Goal: Browse casually

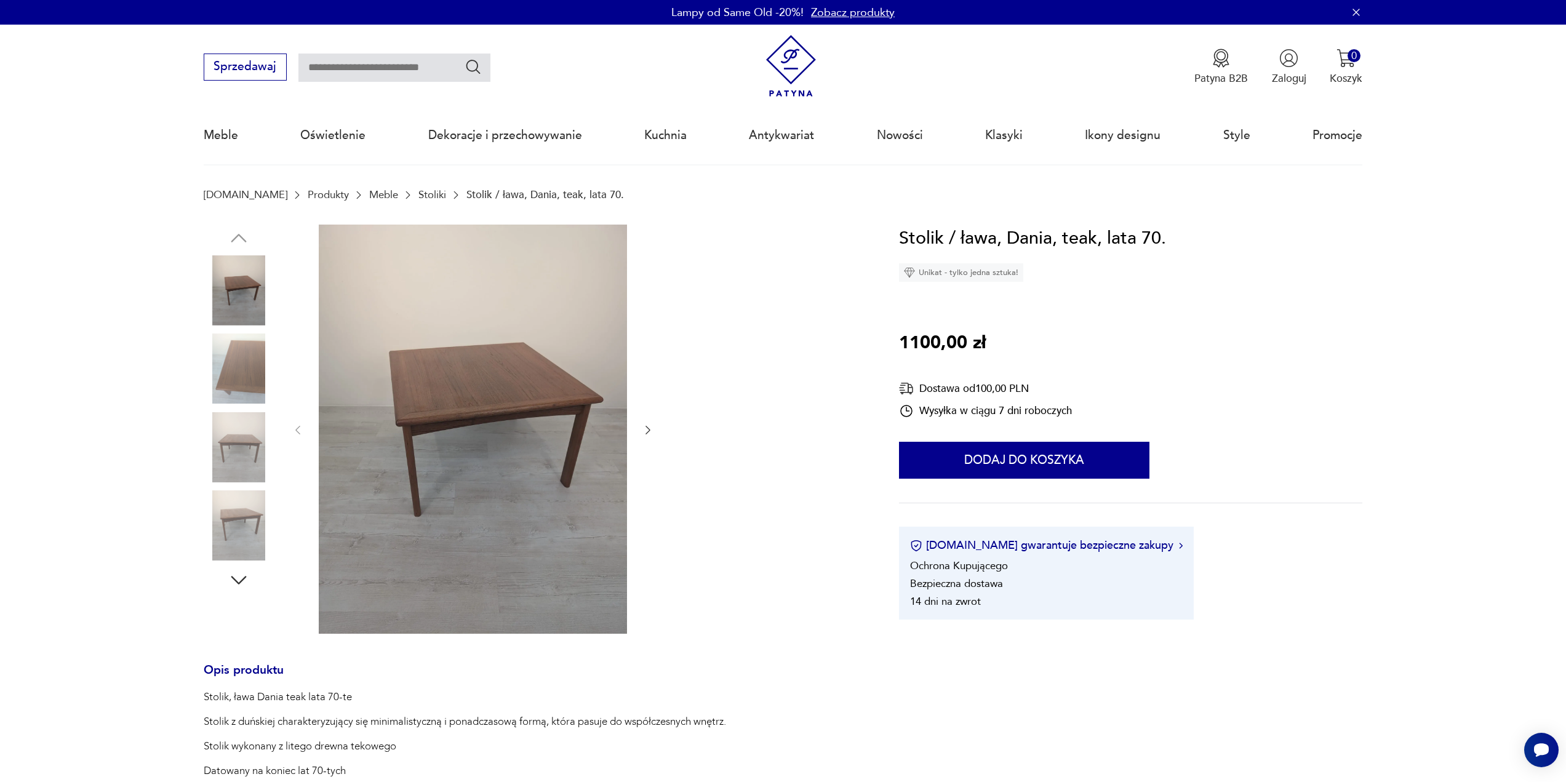
click at [212, 370] on img at bounding box center [239, 368] width 70 height 70
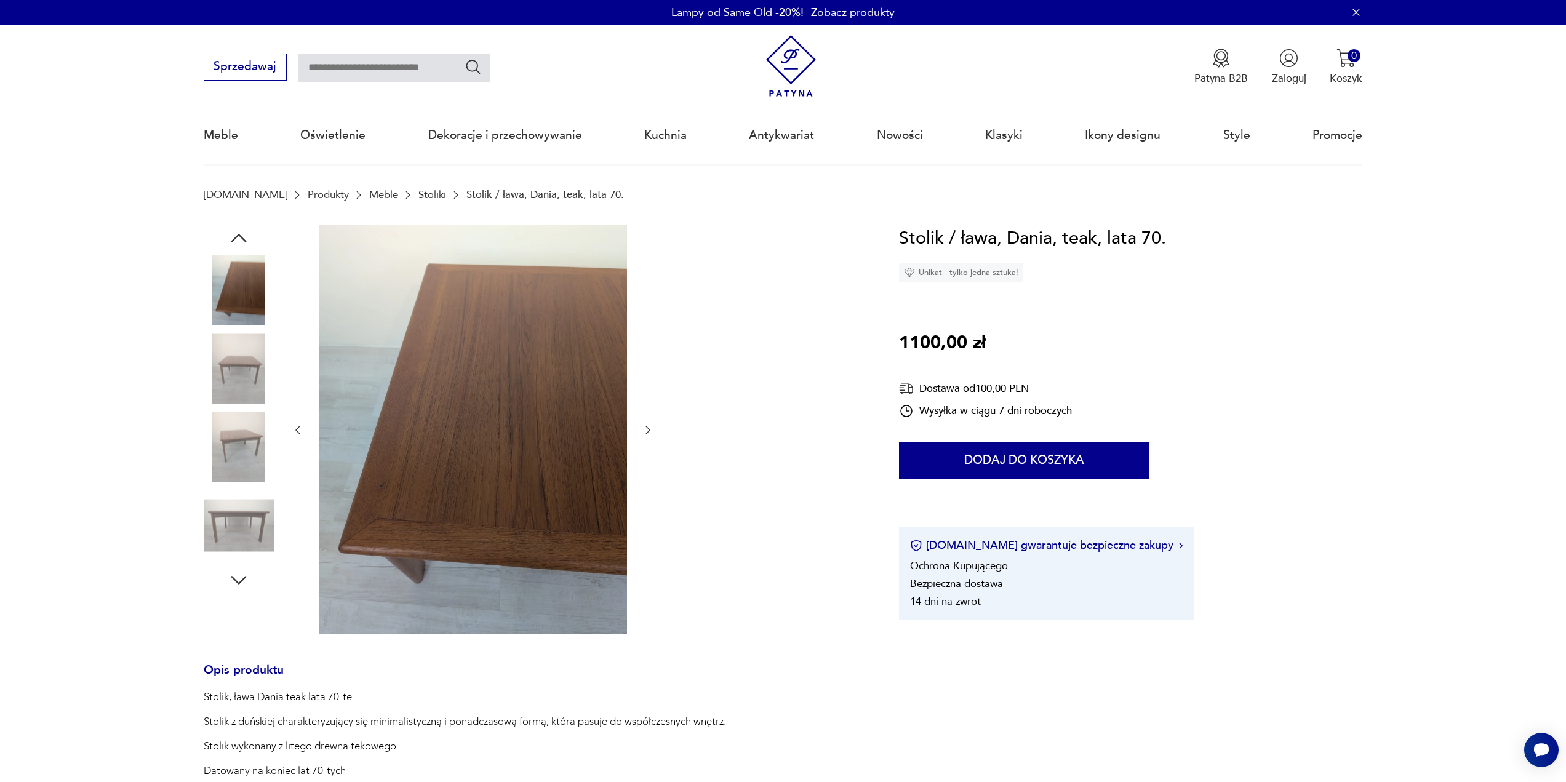
click at [228, 430] on img at bounding box center [239, 447] width 70 height 70
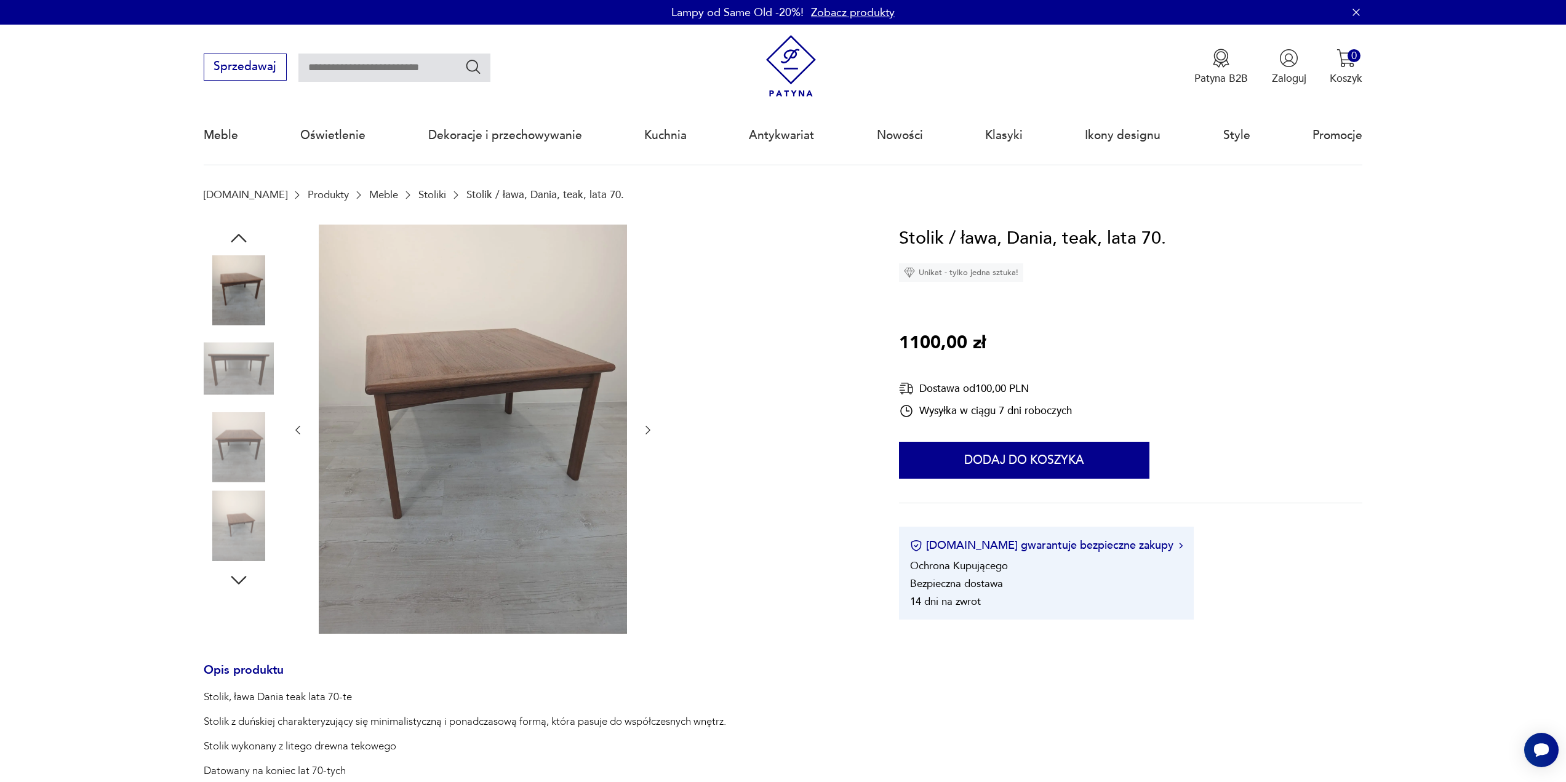
click at [234, 443] on img at bounding box center [239, 447] width 70 height 70
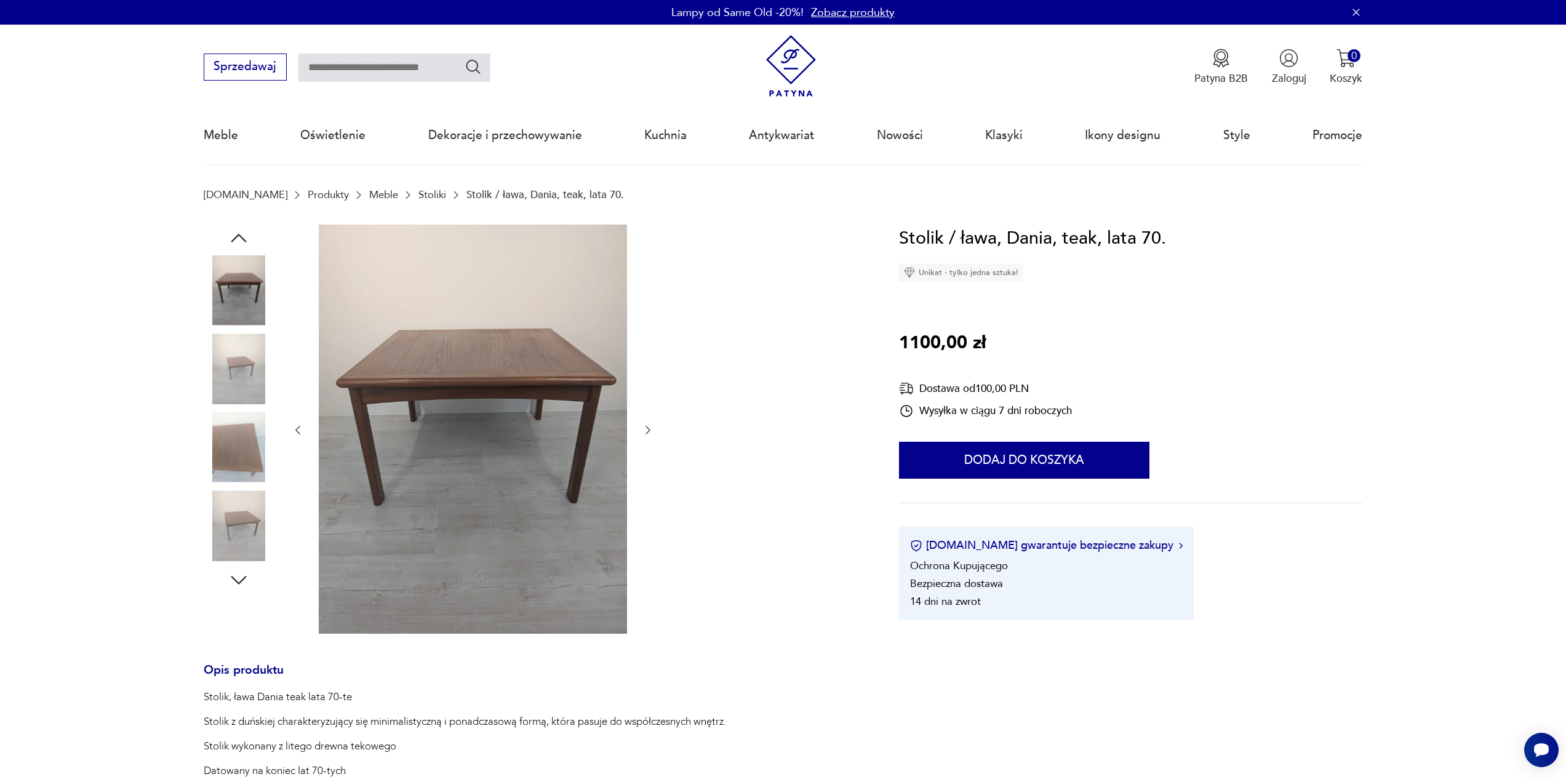
click at [234, 443] on img at bounding box center [239, 447] width 70 height 70
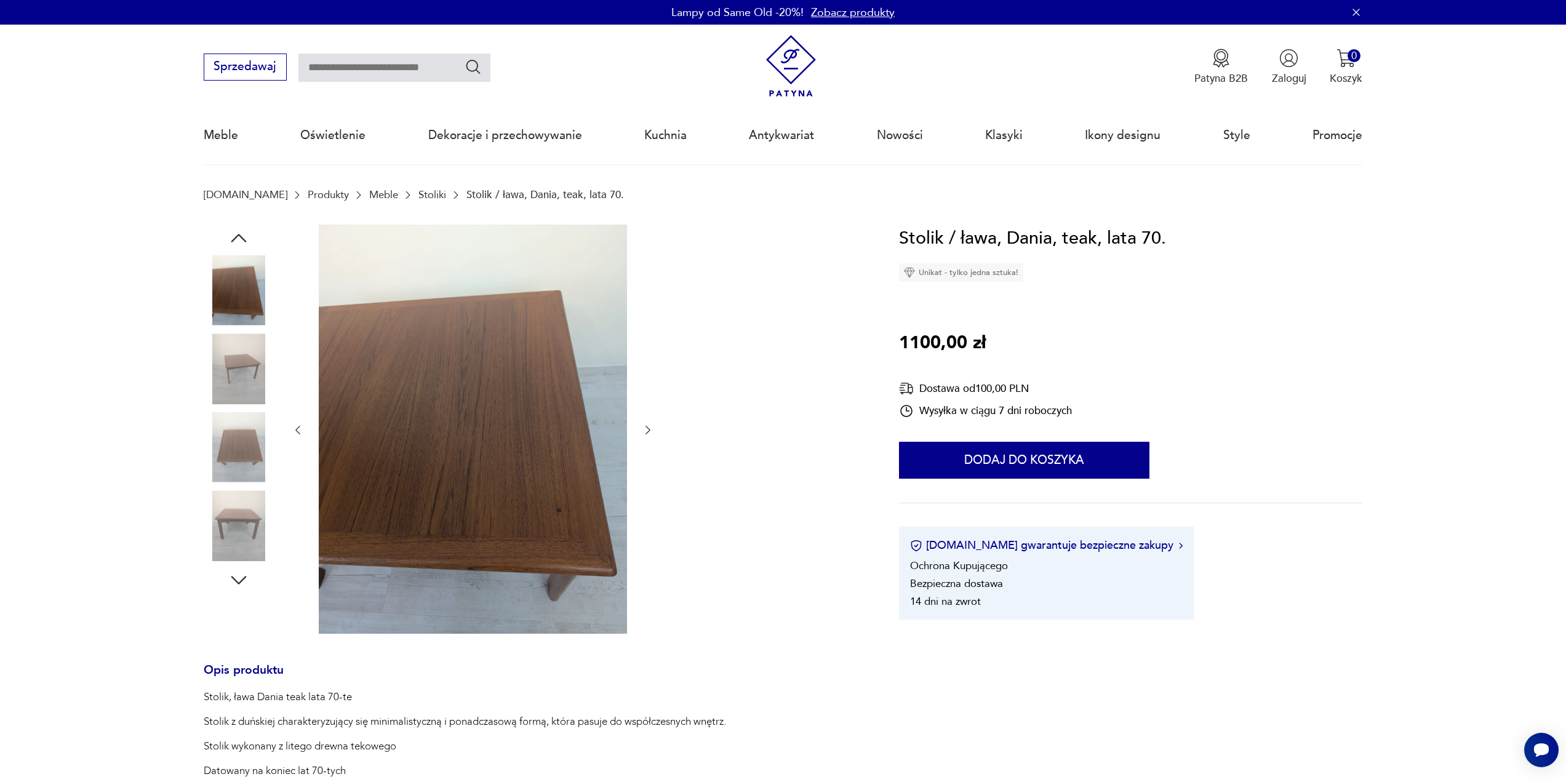
click at [220, 481] on img at bounding box center [239, 447] width 70 height 70
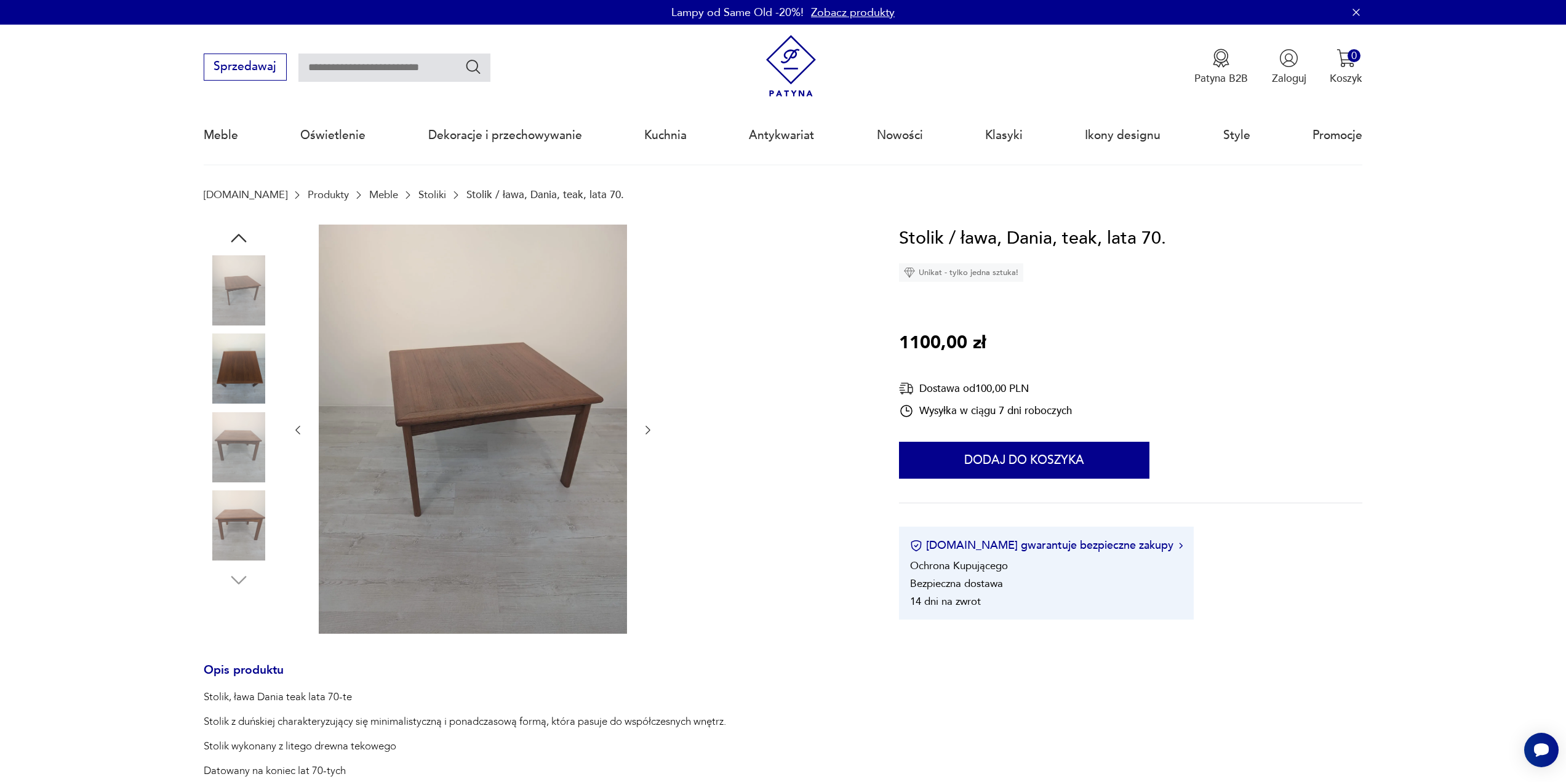
click at [220, 481] on img at bounding box center [239, 447] width 70 height 70
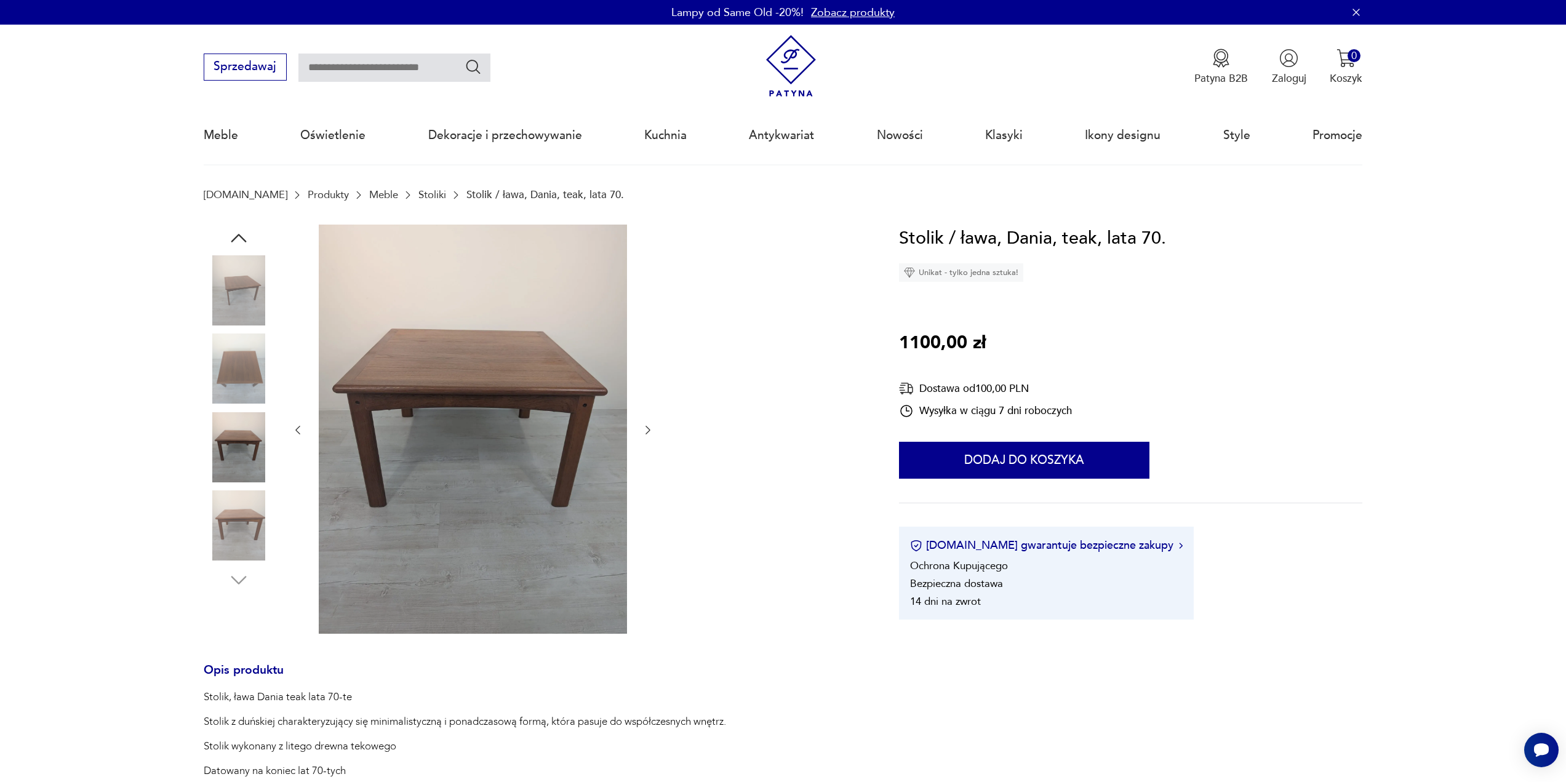
click at [218, 506] on img at bounding box center [239, 525] width 70 height 70
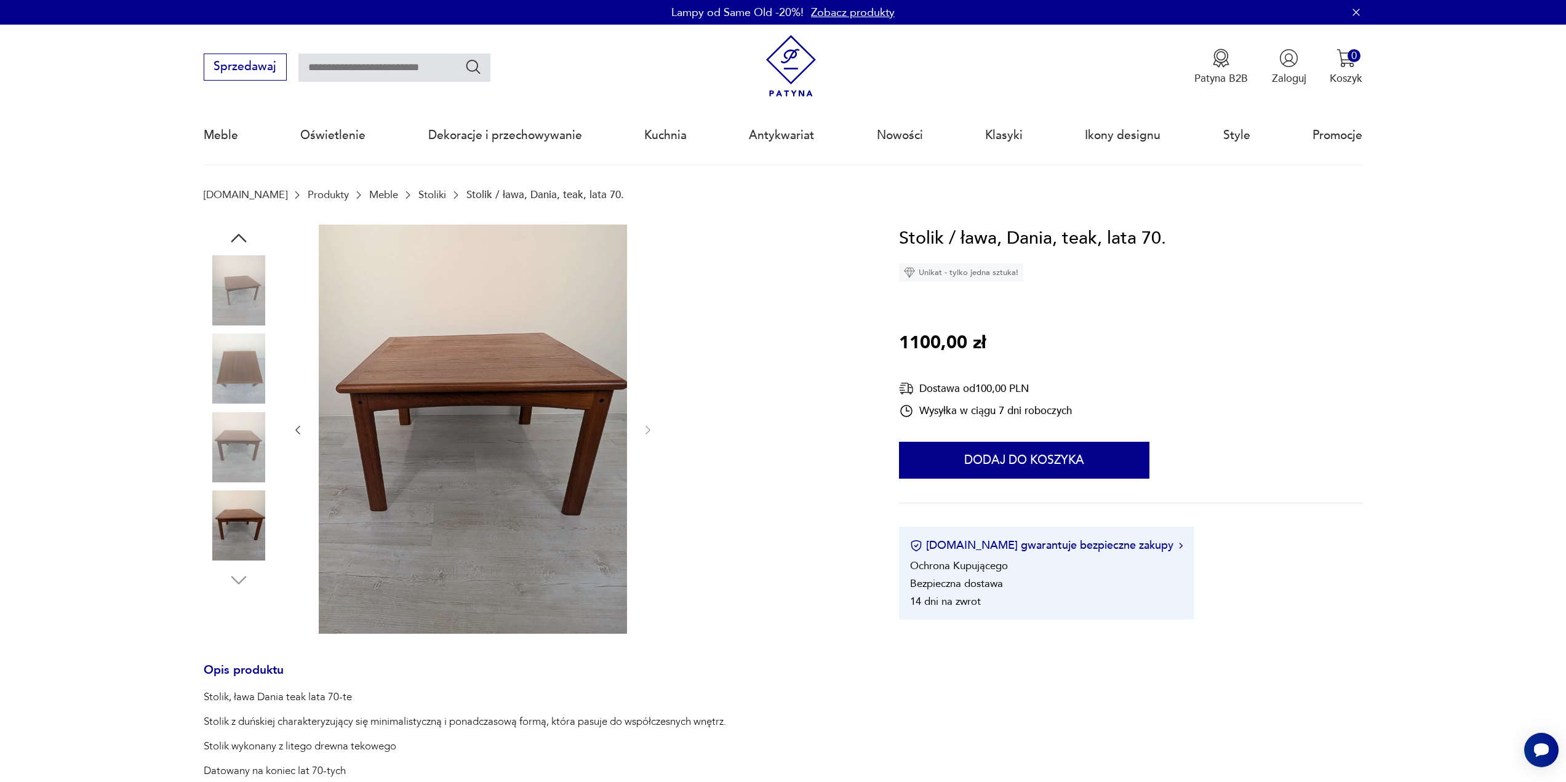
click at [218, 340] on img at bounding box center [239, 368] width 70 height 70
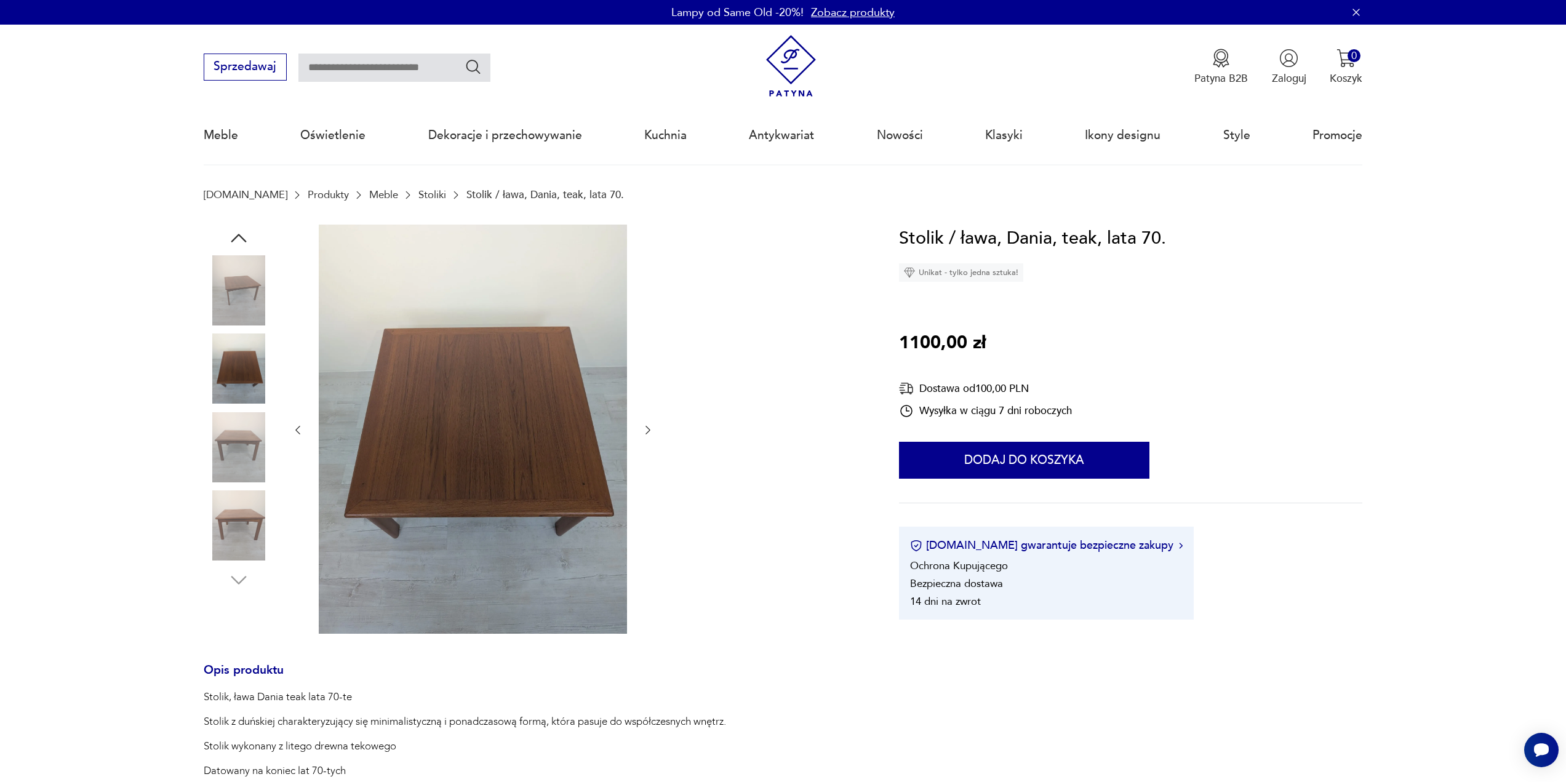
click at [222, 292] on img at bounding box center [239, 290] width 70 height 70
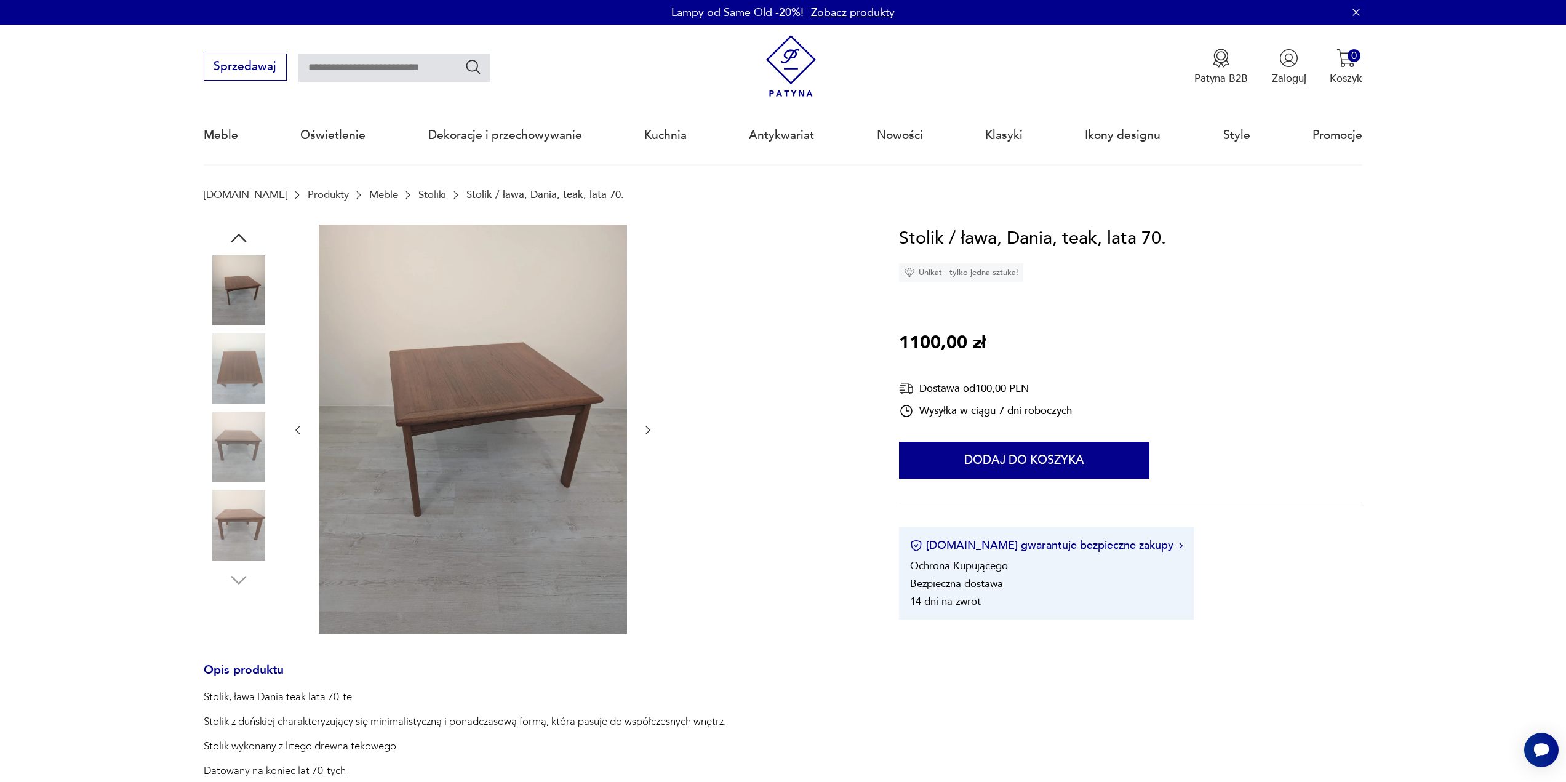
click at [217, 358] on img at bounding box center [239, 368] width 70 height 70
